Goal: Transaction & Acquisition: Purchase product/service

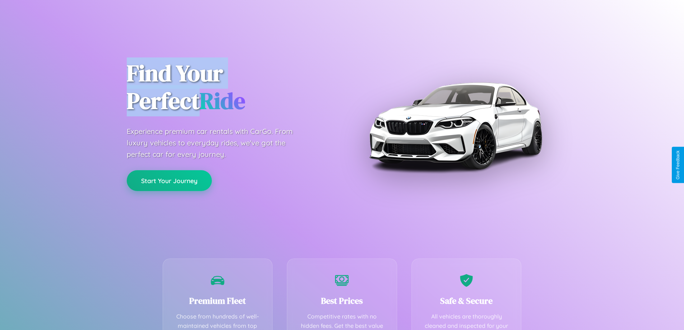
click at [169, 181] on button "Start Your Journey" at bounding box center [169, 180] width 85 height 21
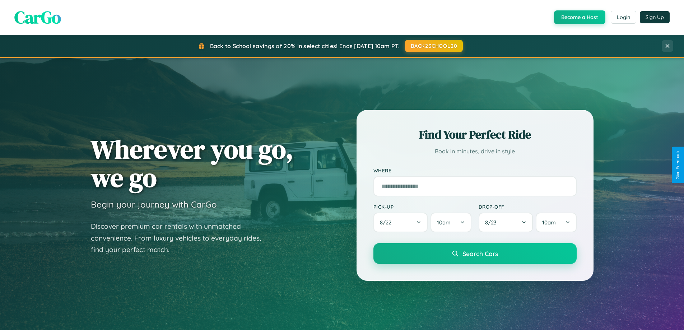
scroll to position [24, 0]
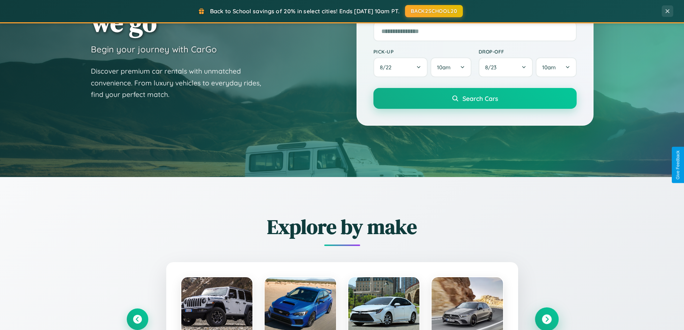
click at [547, 319] on icon at bounding box center [547, 320] width 10 height 10
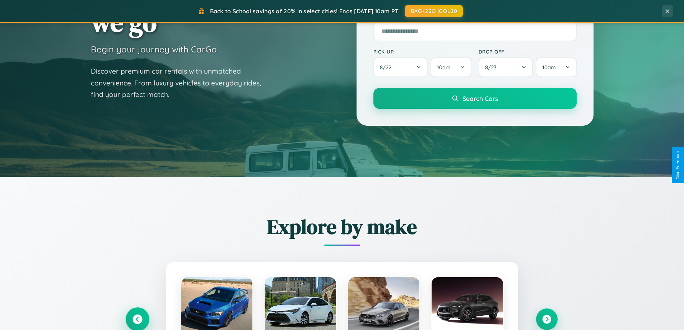
click at [137, 319] on icon at bounding box center [138, 320] width 10 height 10
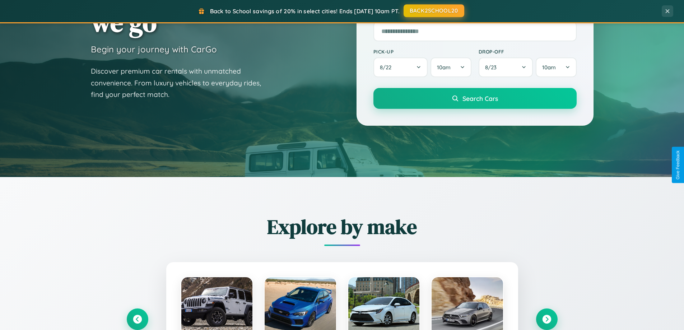
click at [433, 11] on button "BACK2SCHOOL20" at bounding box center [434, 10] width 61 height 13
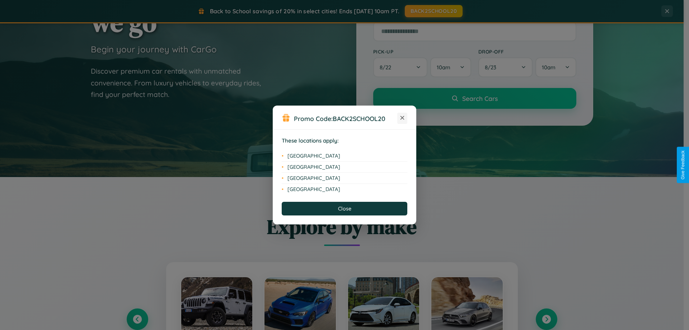
click at [403, 118] on icon at bounding box center [403, 118] width 4 height 4
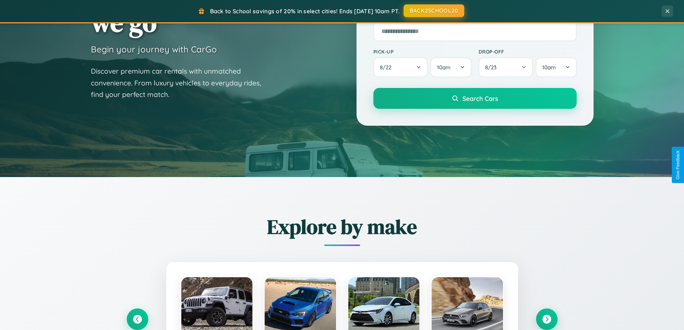
click at [433, 11] on button "BACK2SCHOOL20" at bounding box center [434, 10] width 61 height 13
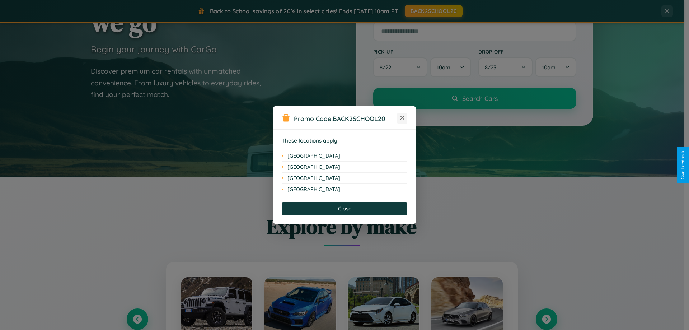
click at [403, 118] on icon at bounding box center [403, 118] width 4 height 4
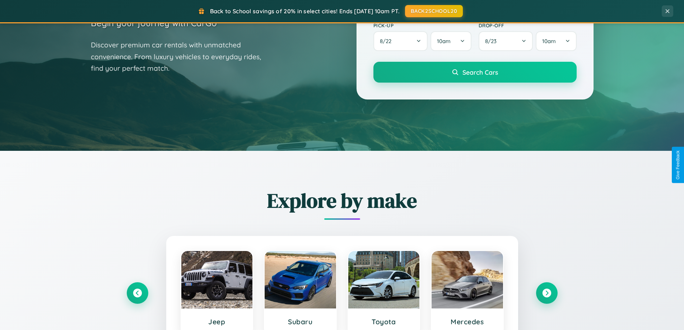
scroll to position [494, 0]
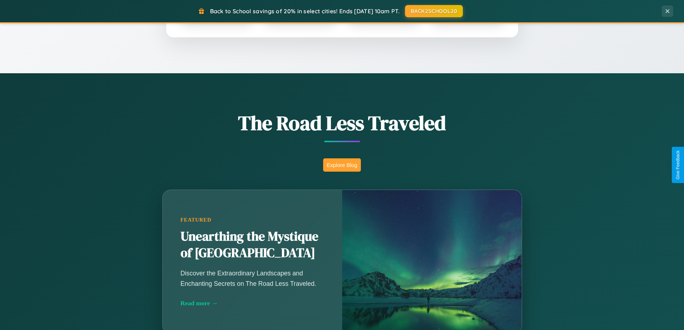
click at [342, 165] on button "Explore Blog" at bounding box center [342, 164] width 38 height 13
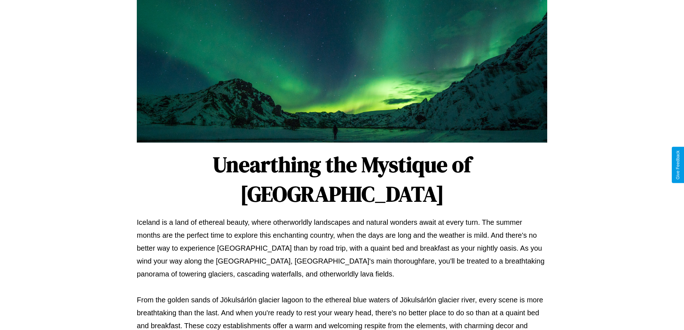
scroll to position [232, 0]
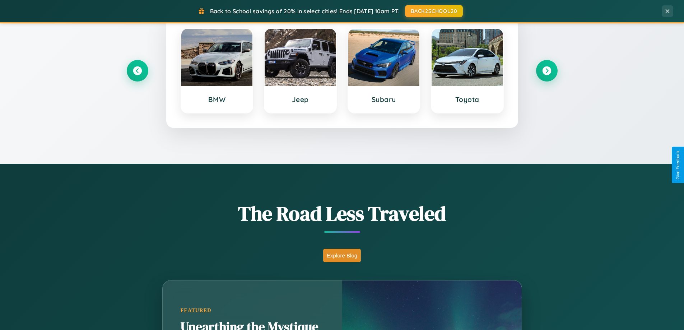
scroll to position [21, 0]
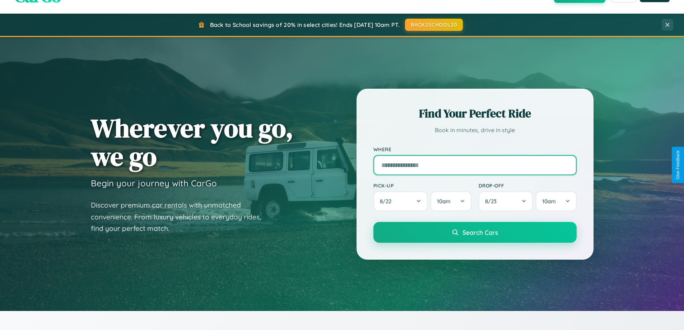
click at [475, 165] on input "text" at bounding box center [474, 165] width 203 height 20
type input "******"
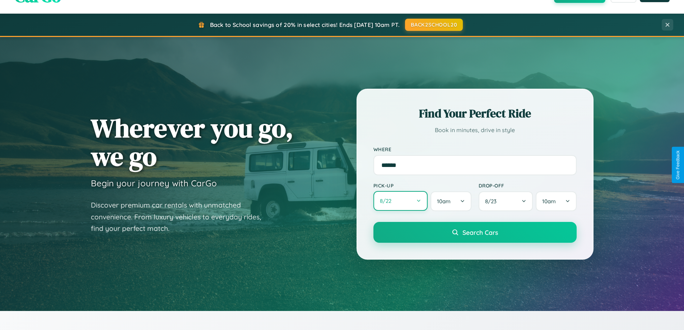
click at [400, 201] on button "8 / 22" at bounding box center [400, 201] width 55 height 20
select select "*"
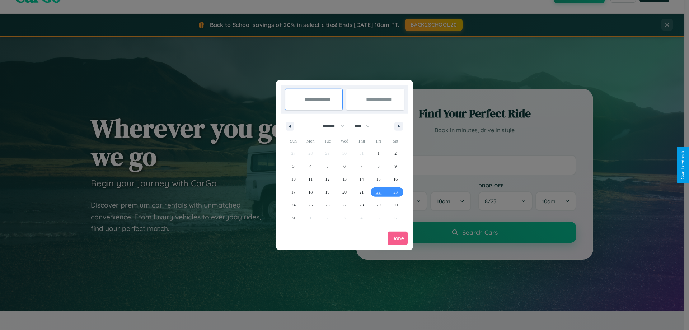
click at [330, 126] on select "******* ******** ***** ***** *** **** **** ****** ********* ******* ******** **…" at bounding box center [332, 126] width 31 height 12
drag, startPoint x: 366, startPoint y: 126, endPoint x: 345, endPoint y: 144, distance: 27.5
click at [366, 126] on select "**** **** **** **** **** **** **** **** **** **** **** **** **** **** **** ****…" at bounding box center [362, 126] width 22 height 12
select select "****"
click at [293, 179] on span "9" at bounding box center [294, 179] width 2 height 13
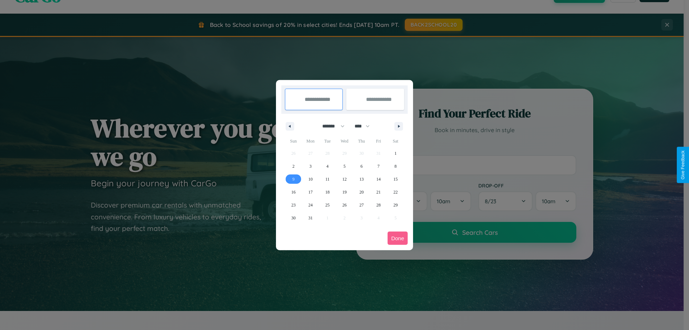
type input "**********"
click at [311, 179] on span "10" at bounding box center [310, 179] width 4 height 13
type input "**********"
click at [398, 238] on button "Done" at bounding box center [398, 238] width 20 height 13
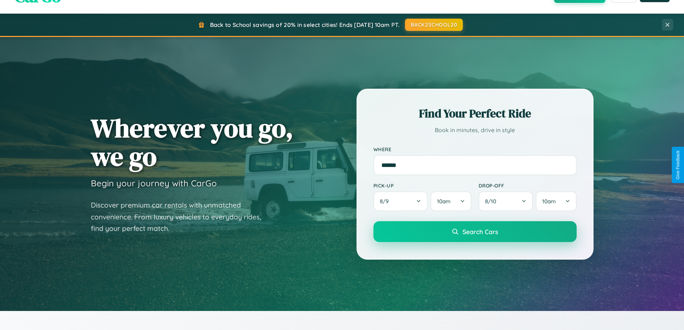
click at [475, 232] on span "Search Cars" at bounding box center [481, 232] width 36 height 8
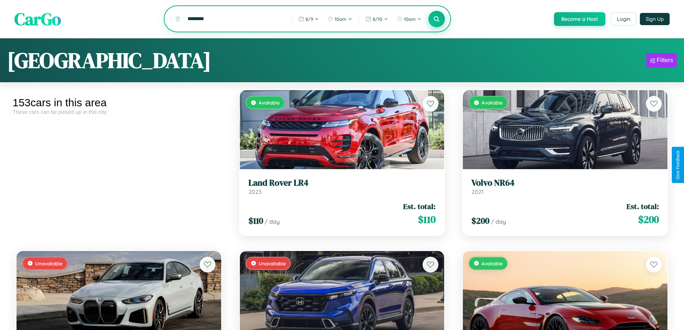
click at [436, 19] on icon at bounding box center [436, 18] width 7 height 7
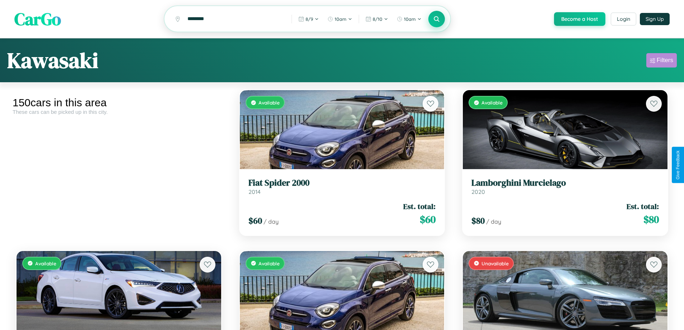
click at [661, 61] on div "Filters" at bounding box center [665, 60] width 17 height 7
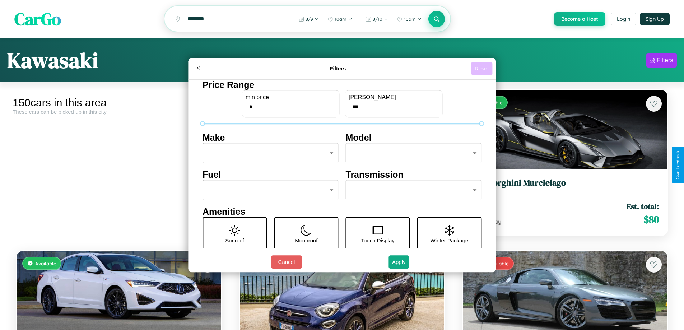
click at [483, 68] on button "Reset" at bounding box center [481, 68] width 21 height 13
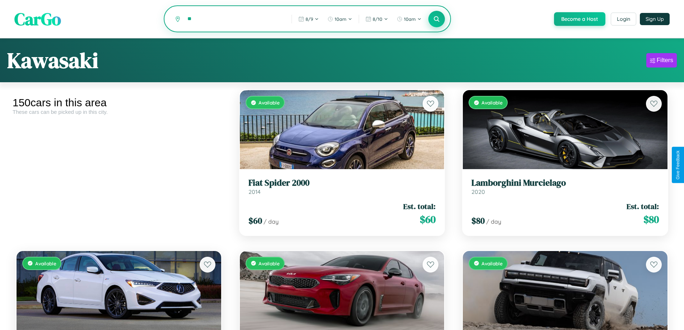
type input "*"
type input "******"
click at [436, 19] on icon at bounding box center [436, 18] width 7 height 7
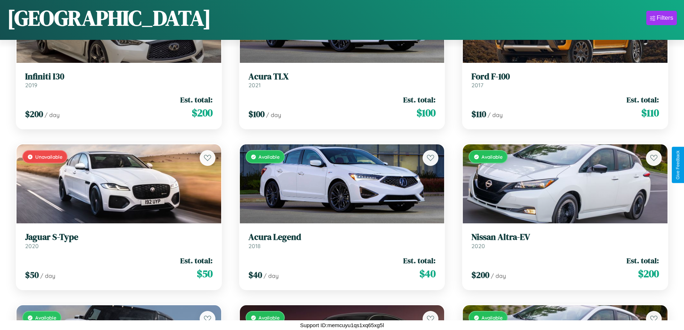
scroll to position [7498, 0]
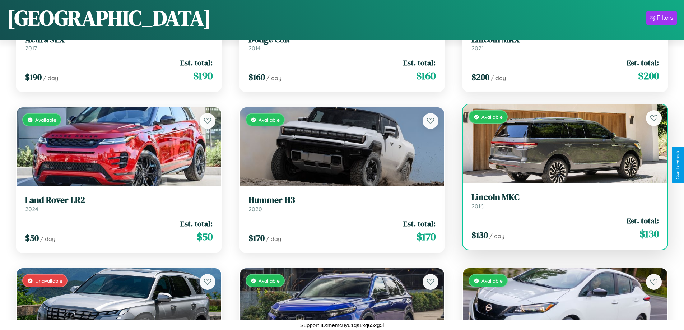
click at [561, 144] on div "Available" at bounding box center [565, 143] width 205 height 79
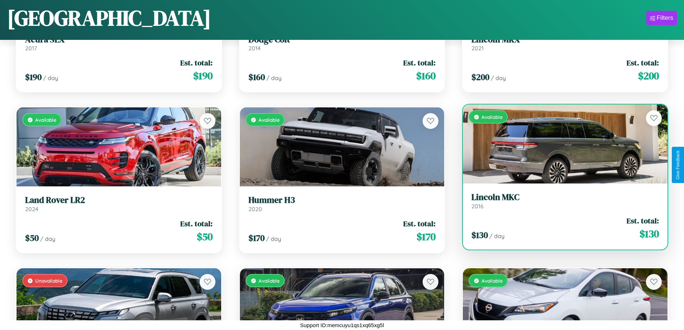
click at [561, 144] on div "Available" at bounding box center [565, 143] width 205 height 79
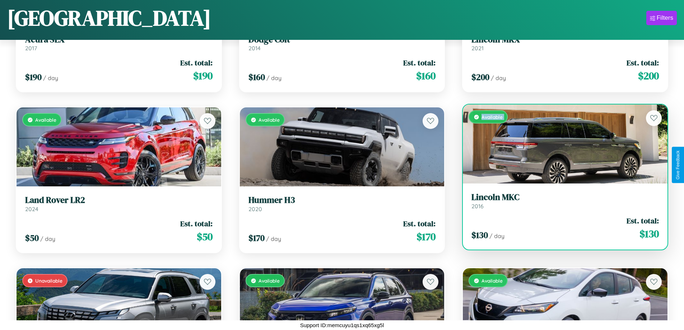
click at [561, 144] on div "Available" at bounding box center [565, 143] width 205 height 79
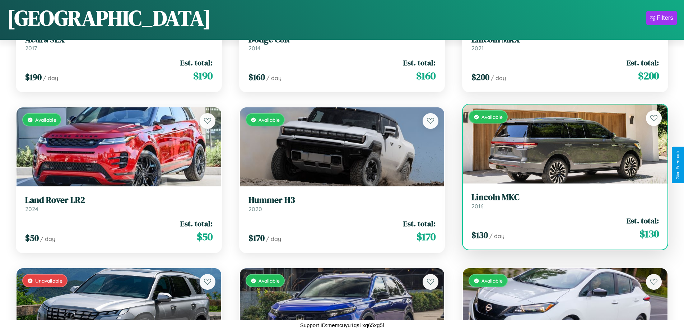
click at [561, 144] on div "Available" at bounding box center [565, 143] width 205 height 79
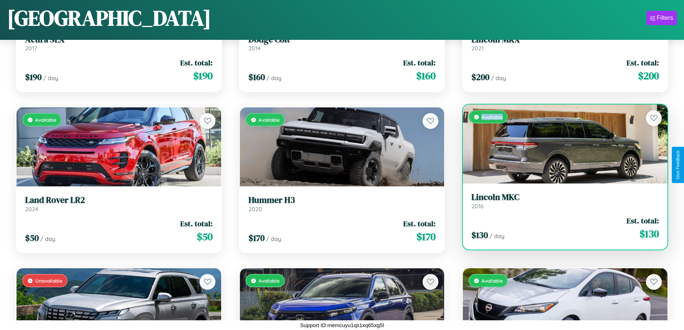
click at [561, 144] on div "Available" at bounding box center [565, 143] width 205 height 79
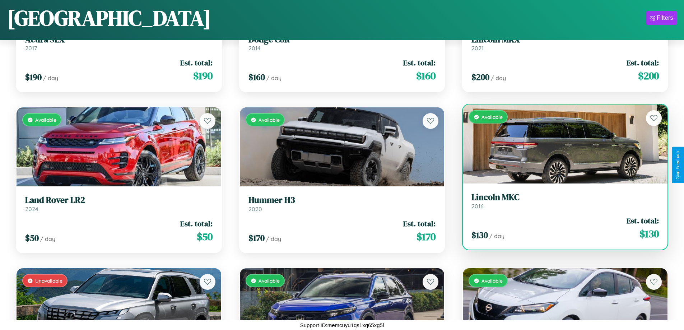
click at [561, 201] on h3 "Lincoln MKC" at bounding box center [565, 197] width 187 height 10
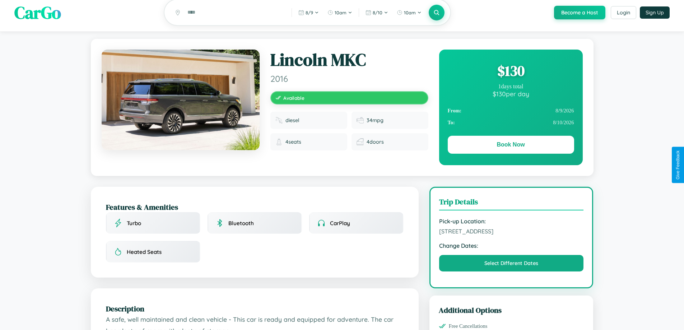
scroll to position [418, 0]
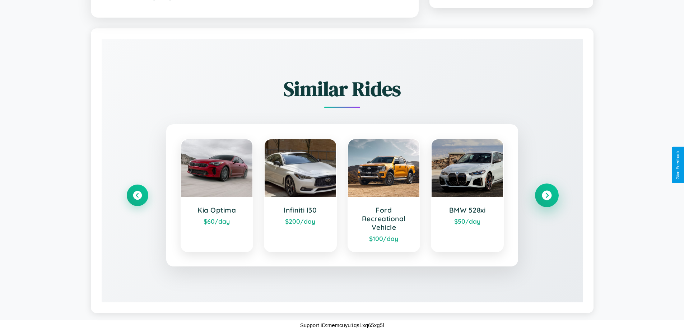
click at [547, 195] on icon at bounding box center [547, 196] width 10 height 10
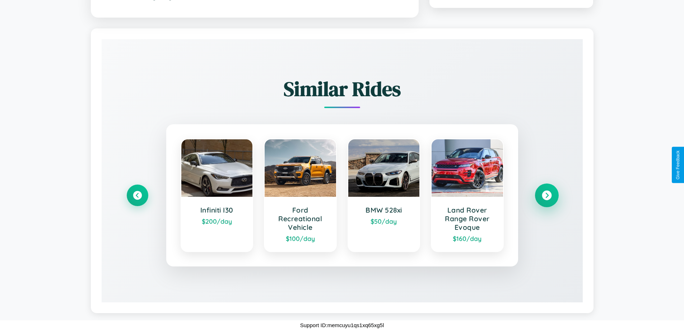
click at [547, 195] on icon at bounding box center [547, 196] width 10 height 10
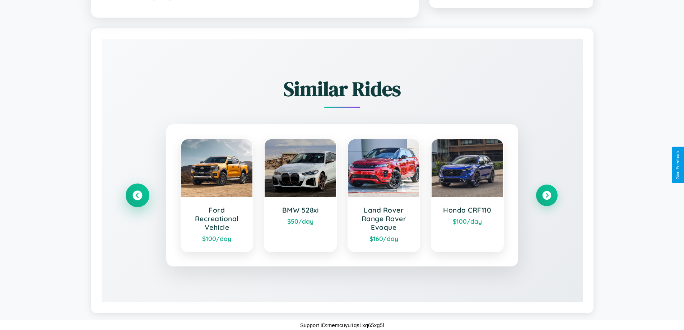
click at [137, 195] on icon at bounding box center [138, 196] width 10 height 10
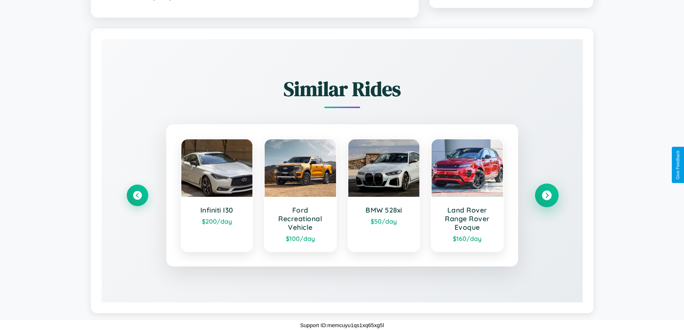
click at [547, 195] on icon at bounding box center [547, 196] width 10 height 10
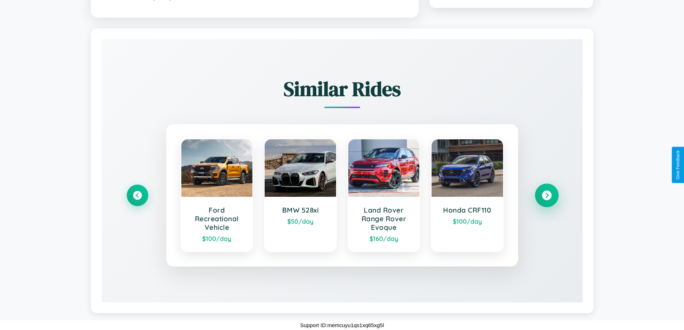
click at [547, 195] on icon at bounding box center [547, 196] width 10 height 10
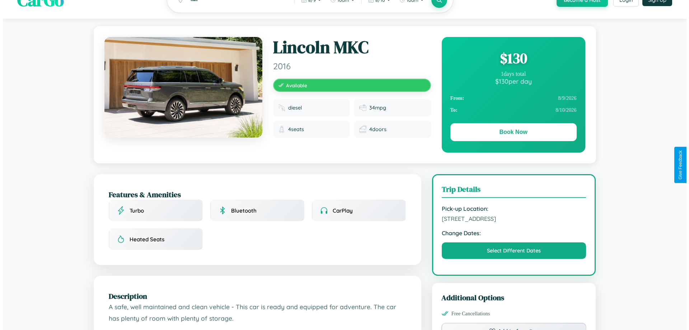
scroll to position [0, 0]
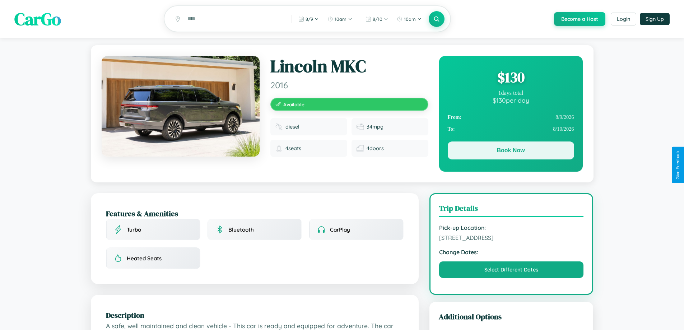
click at [511, 152] on button "Book Now" at bounding box center [511, 150] width 126 height 18
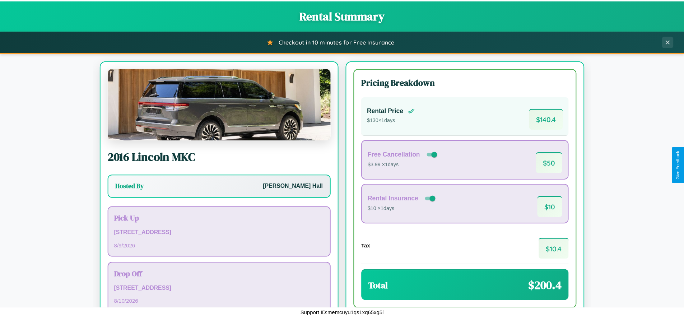
scroll to position [49, 0]
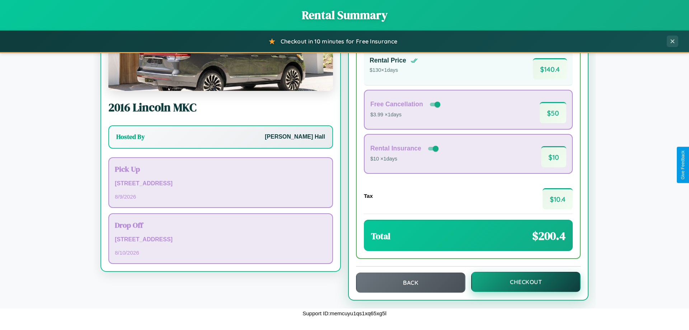
click at [521, 282] on button "Checkout" at bounding box center [527, 282] width 110 height 20
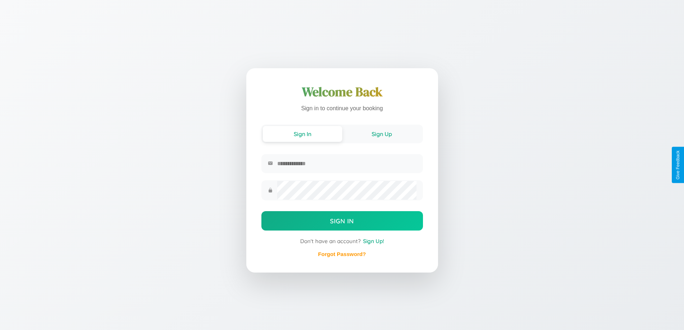
click at [382, 134] on button "Sign Up" at bounding box center [381, 134] width 79 height 16
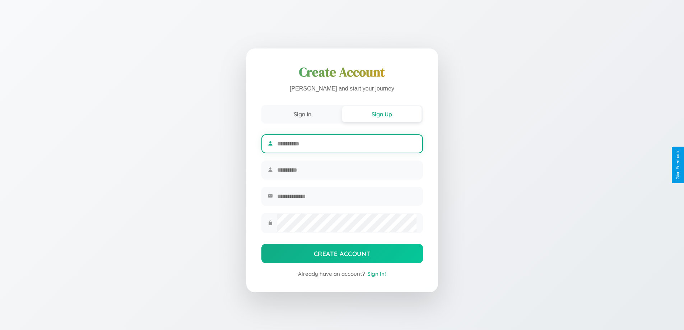
click at [347, 143] on input "text" at bounding box center [346, 144] width 139 height 18
type input "*******"
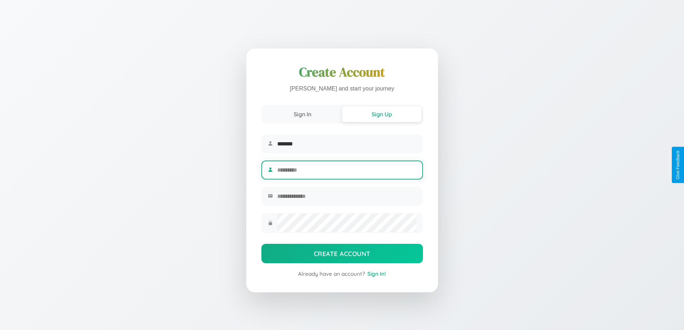
click at [347, 170] on input "text" at bounding box center [346, 170] width 139 height 18
type input "*****"
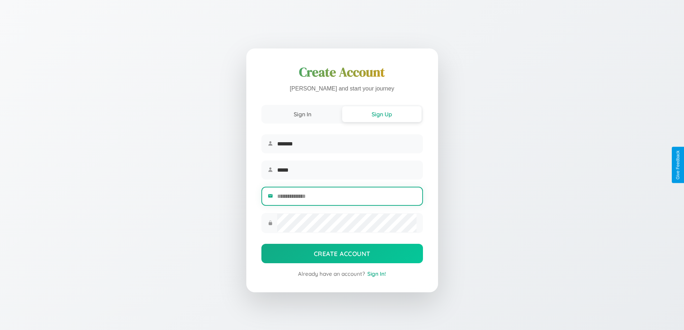
click at [347, 197] on input "email" at bounding box center [346, 196] width 139 height 18
type input "**********"
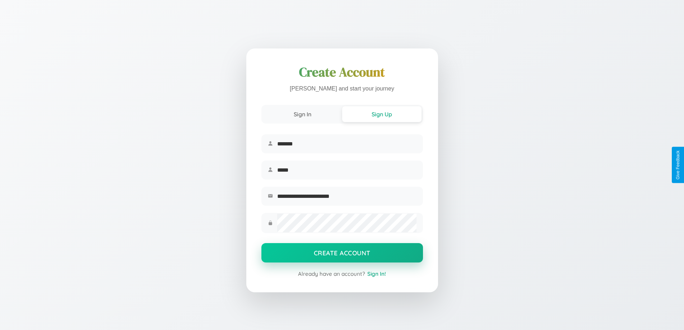
click at [342, 255] on button "Create Account" at bounding box center [342, 252] width 162 height 19
